Goal: Information Seeking & Learning: Learn about a topic

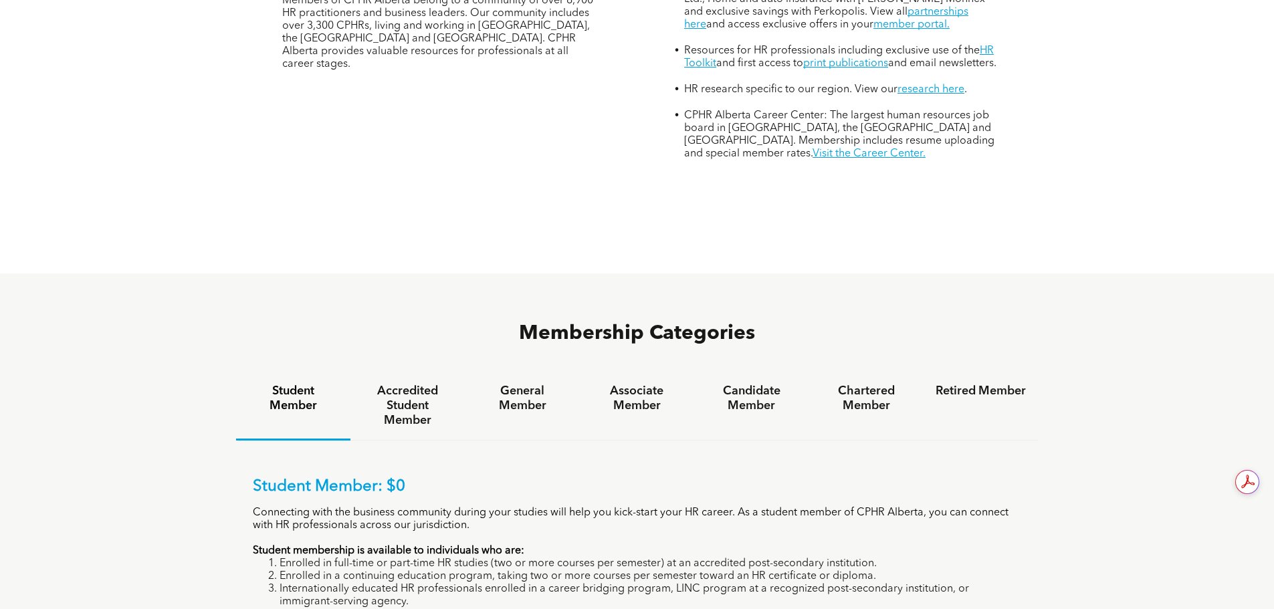
click at [602, 88] on div "MEMBERSHIP Be at the forefront of HR CPHR Alberta has membership types to meet …" at bounding box center [441, 31] width 360 height 280
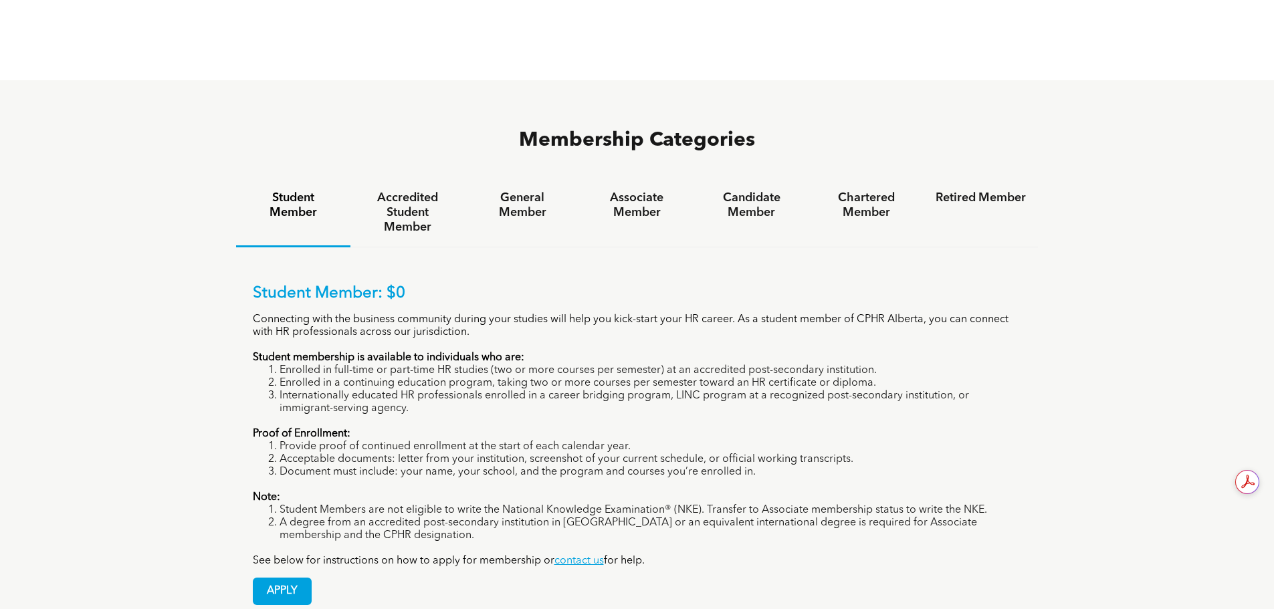
scroll to position [869, 0]
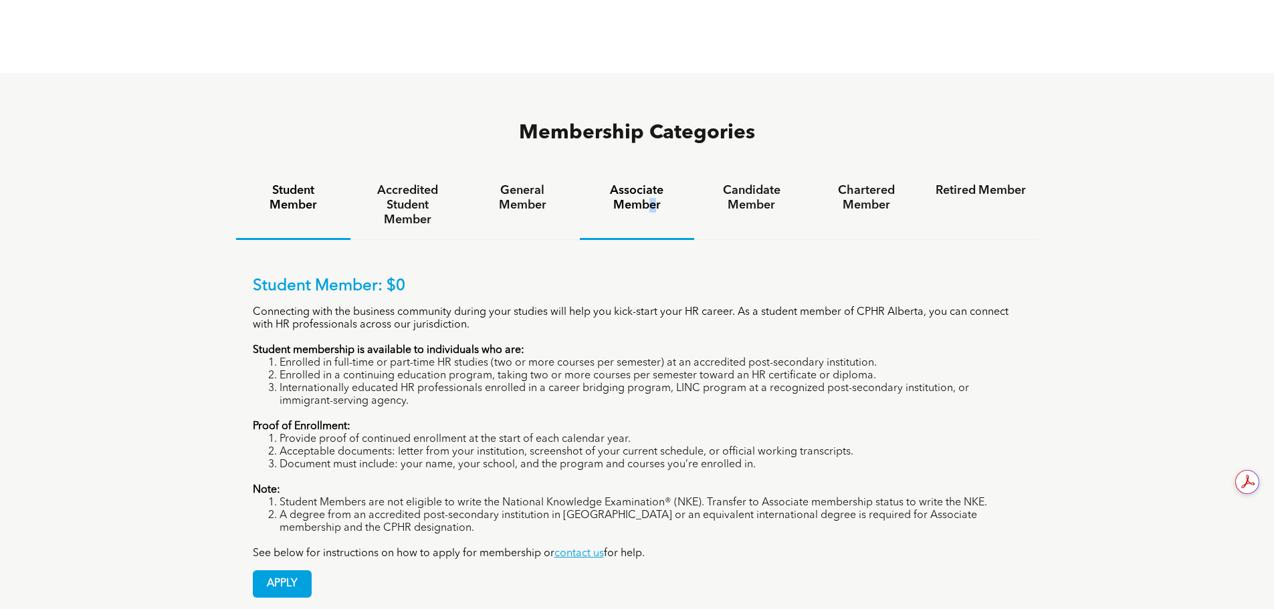
click at [653, 183] on h4 "Associate Member" at bounding box center [637, 197] width 90 height 29
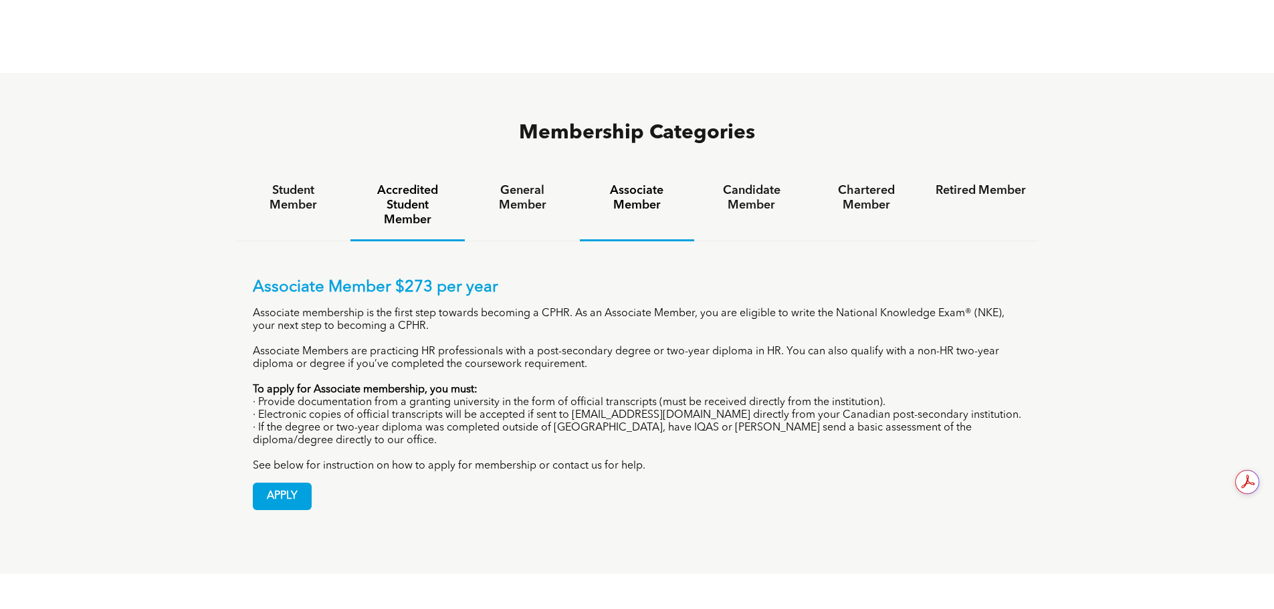
click at [428, 183] on h4 "Accredited Student Member" at bounding box center [407, 205] width 90 height 44
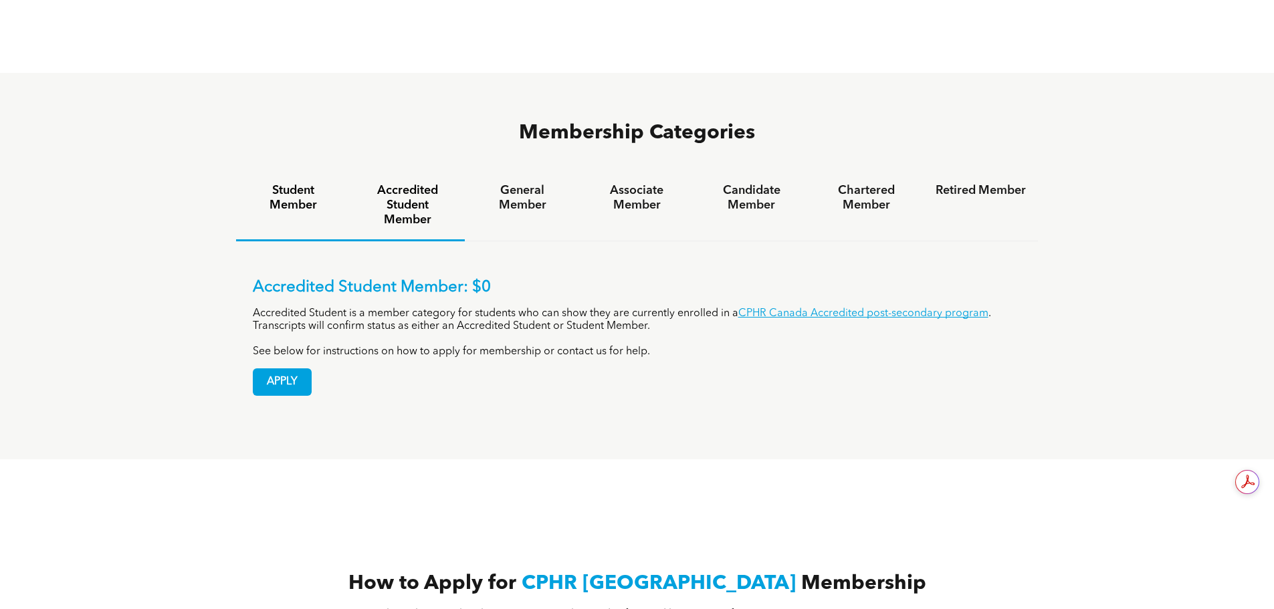
click at [274, 171] on div "Student Member" at bounding box center [293, 206] width 114 height 70
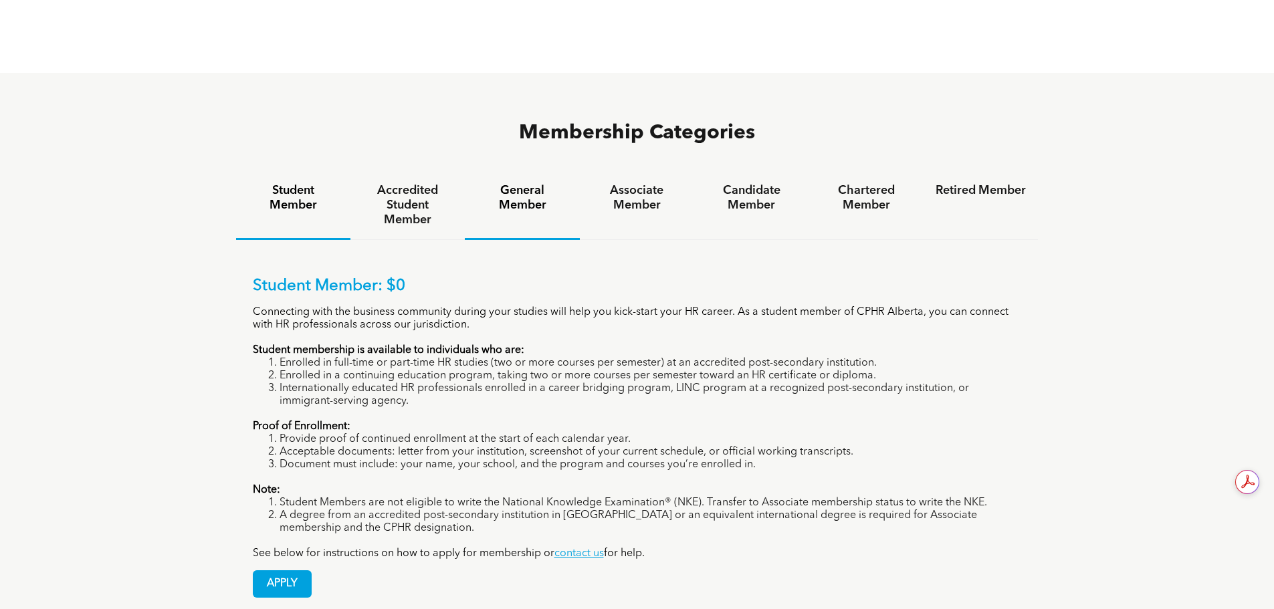
click at [528, 179] on div "General Member" at bounding box center [522, 205] width 114 height 69
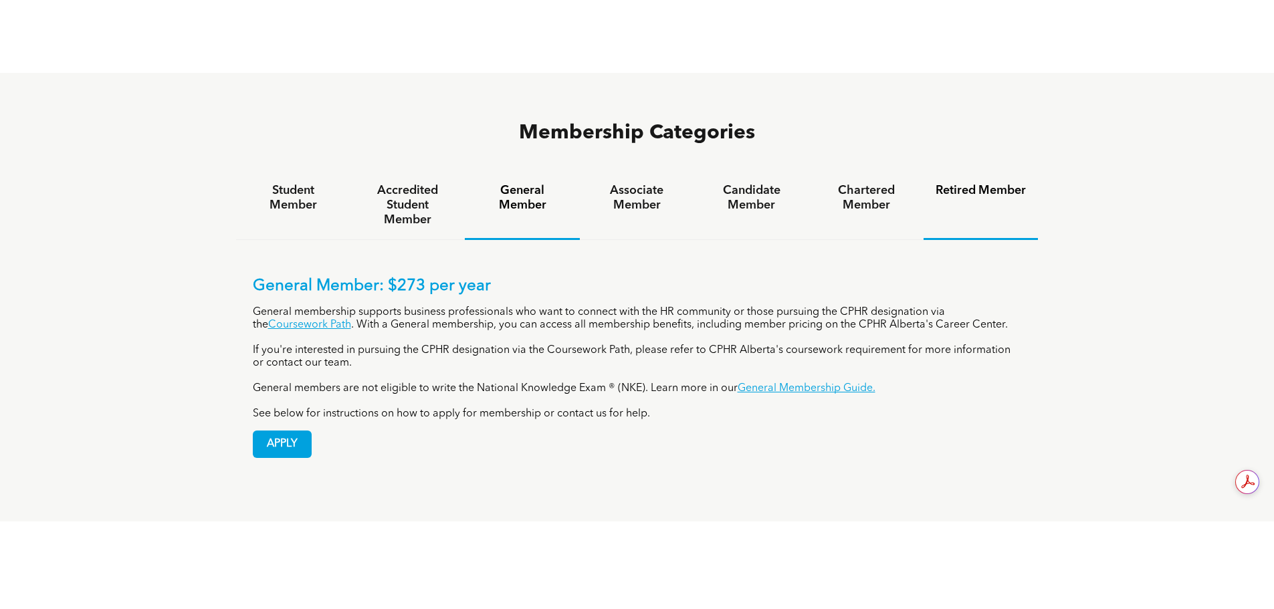
click at [986, 183] on h4 "Retired Member" at bounding box center [980, 190] width 90 height 15
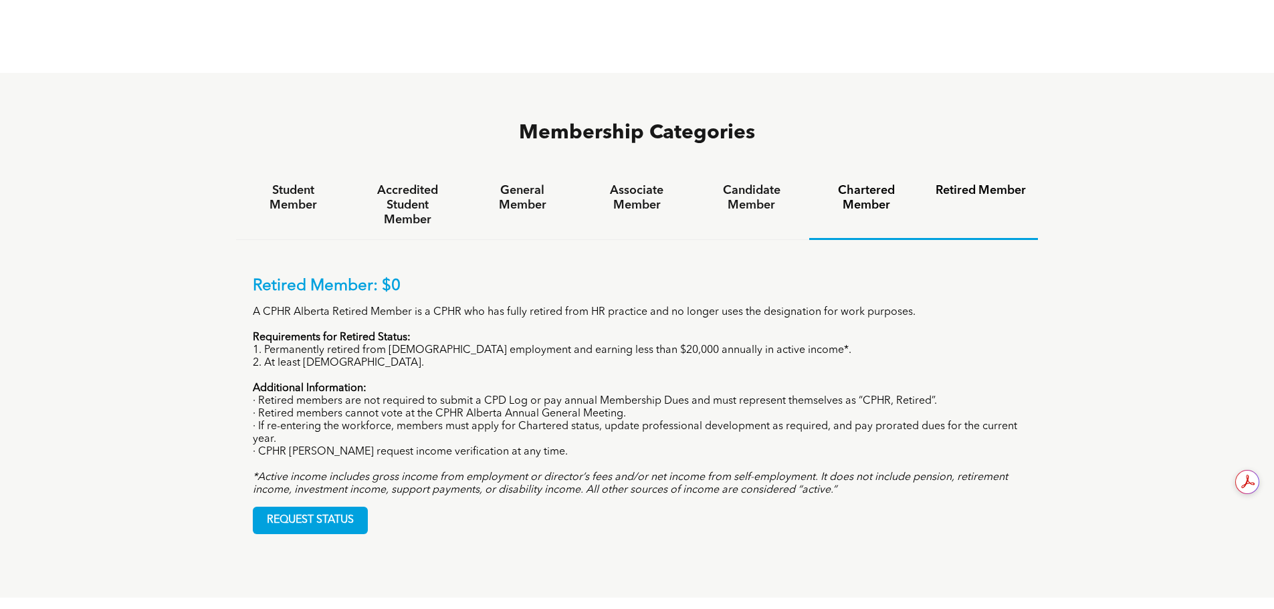
click at [854, 171] on div "Chartered Member" at bounding box center [866, 205] width 114 height 69
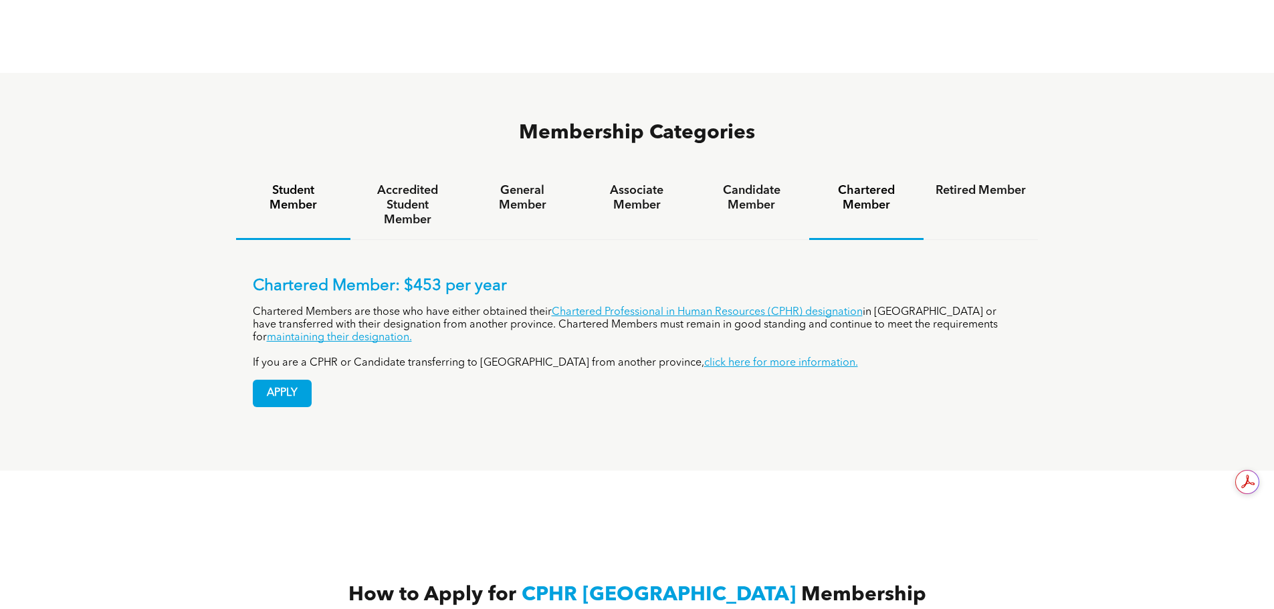
click at [292, 171] on div "Student Member" at bounding box center [293, 205] width 114 height 69
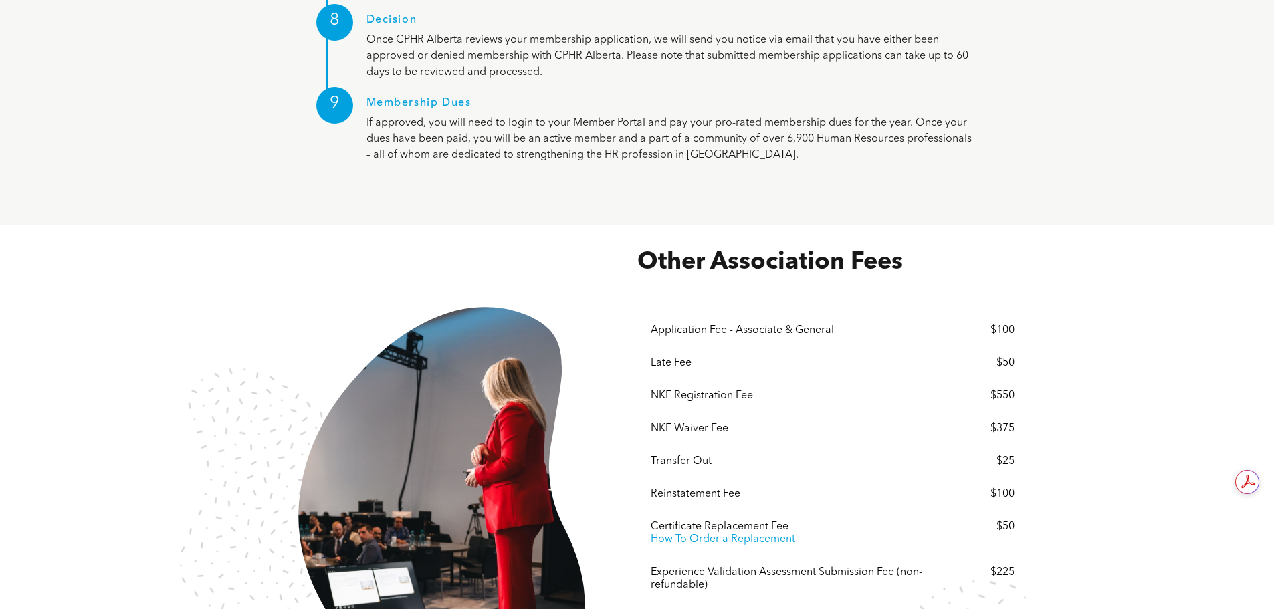
scroll to position [2340, 0]
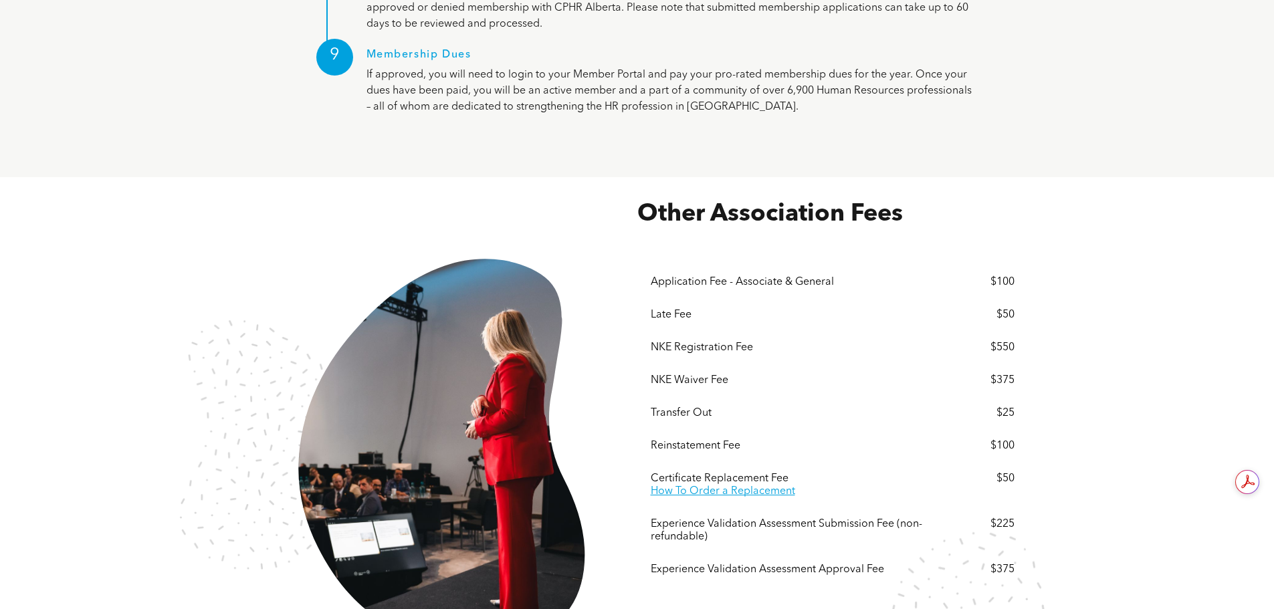
click at [236, 177] on div "Other Association Fees These prices do not include but are subject to 5% GST. ﻿…" at bounding box center [637, 456] width 802 height 558
